Goal: Task Accomplishment & Management: Use online tool/utility

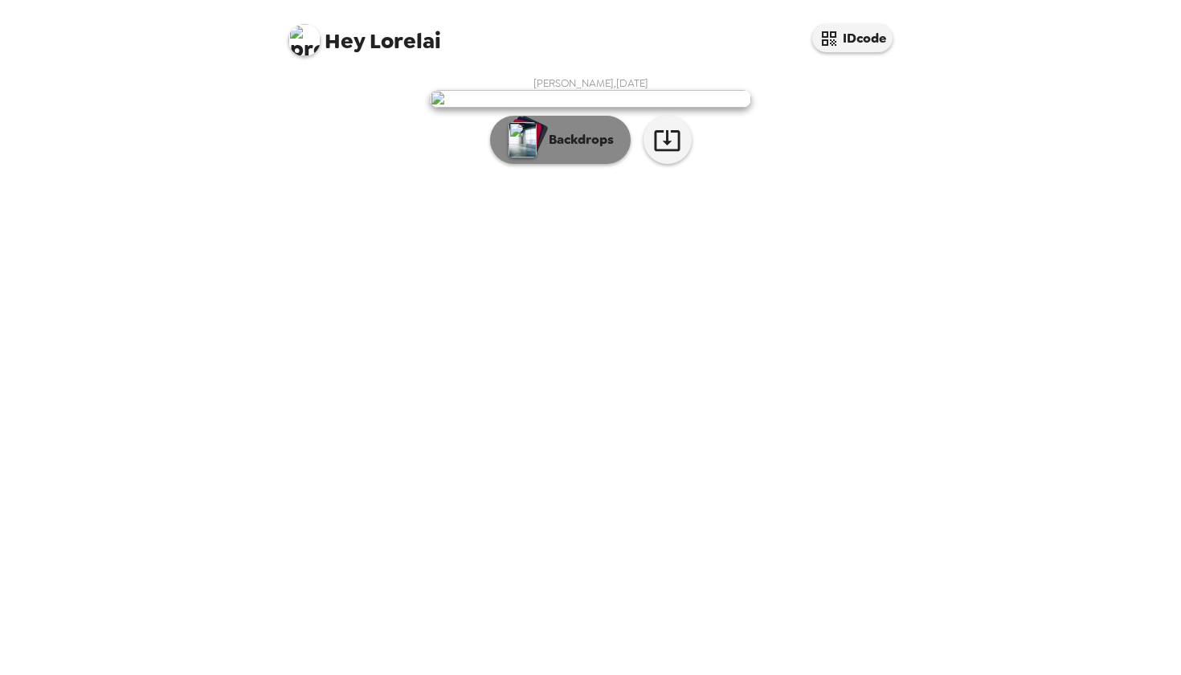
click at [598, 149] on p "Backdrops" at bounding box center [577, 139] width 73 height 19
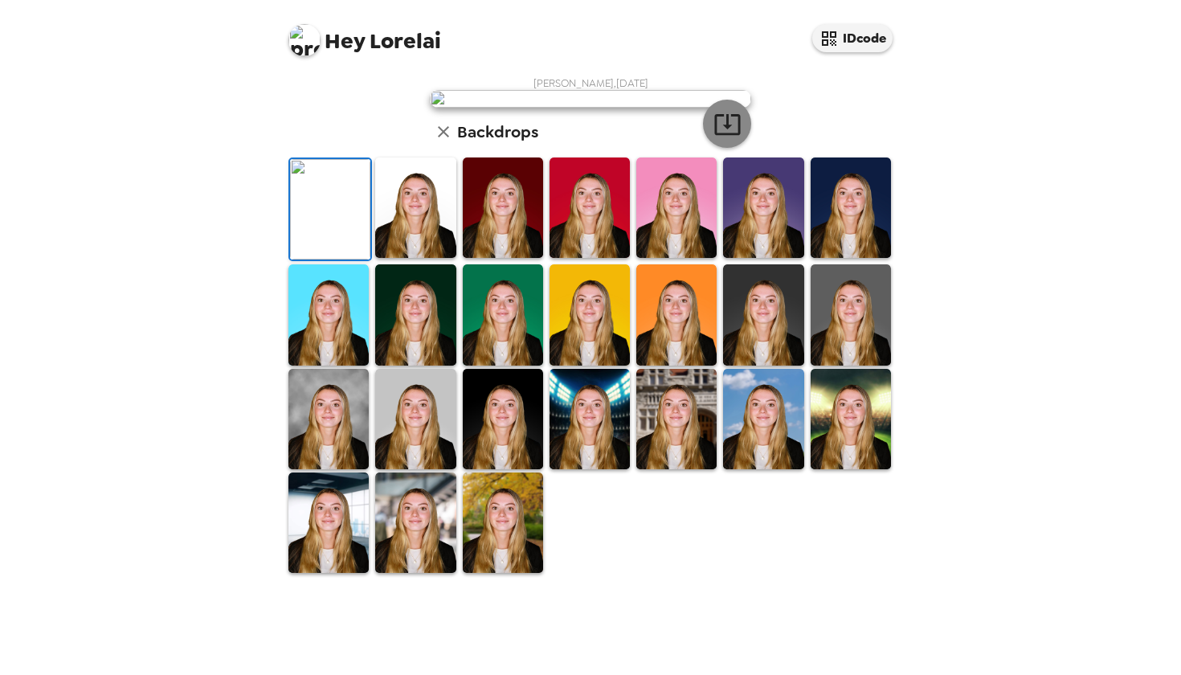
click at [737, 138] on icon "button" at bounding box center [727, 124] width 28 height 28
